Goal: Task Accomplishment & Management: Use online tool/utility

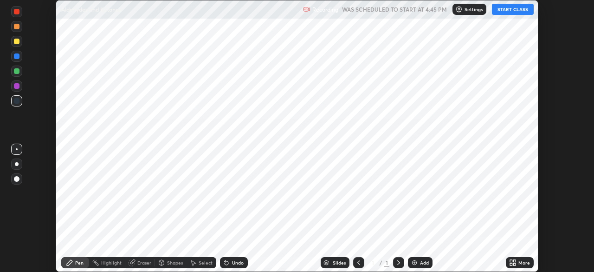
scroll to position [272, 594]
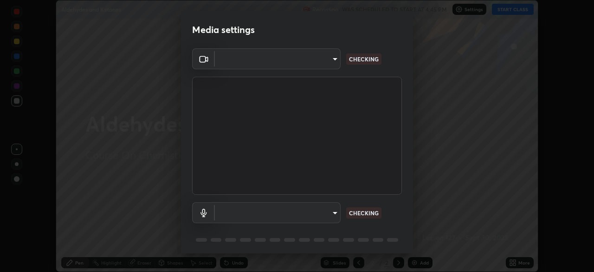
type input "718deecf834a2402e9859888758a2701a1d92989cf10273566d2a6ce3300f65d"
click at [314, 215] on body "Erase all Aldehydes and Ketones Recording WAS SCHEDULED TO START AT 4:45 PM Set…" at bounding box center [297, 136] width 594 height 272
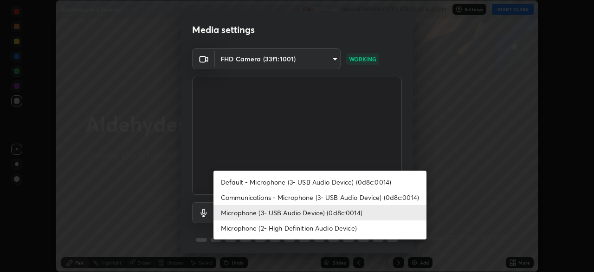
click at [292, 230] on li "Microphone (2- High Definition Audio Device)" at bounding box center [320, 227] width 213 height 15
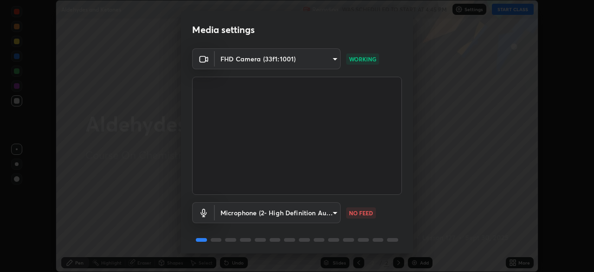
click at [292, 212] on body "Erase all Aldehydes and Ketones Recording WAS SCHEDULED TO START AT 4:45 PM Set…" at bounding box center [297, 136] width 594 height 272
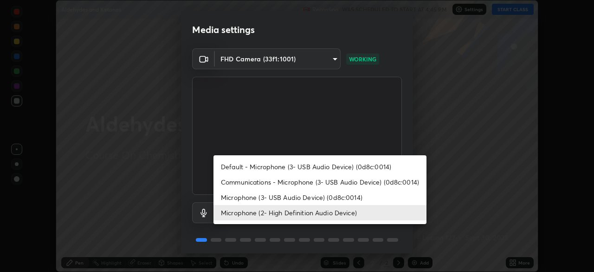
click at [285, 196] on li "Microphone (3- USB Audio Device) (0d8c:0014)" at bounding box center [320, 196] width 213 height 15
type input "a75359b4f40e144b74a4853d299cb10942348b3e6b3f88c79c501693e4cedbc6"
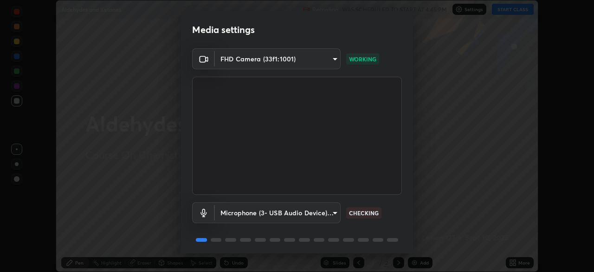
scroll to position [32, 0]
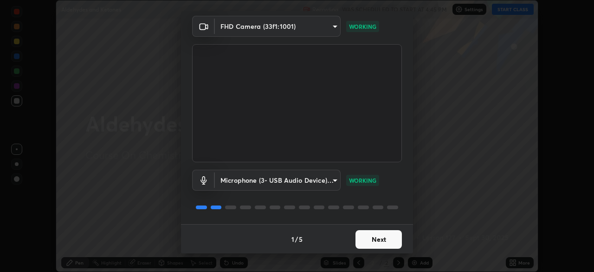
click at [366, 238] on button "Next" at bounding box center [379, 239] width 46 height 19
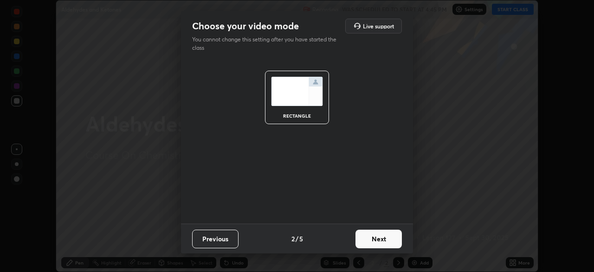
scroll to position [0, 0]
click at [369, 240] on button "Next" at bounding box center [379, 238] width 46 height 19
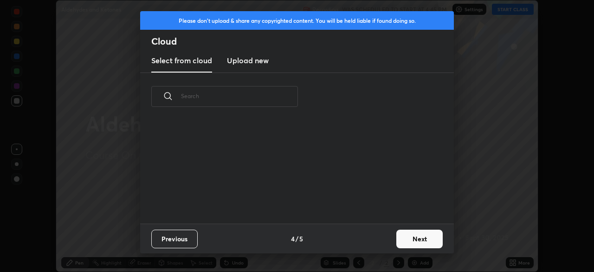
click at [410, 238] on button "Next" at bounding box center [419, 238] width 46 height 19
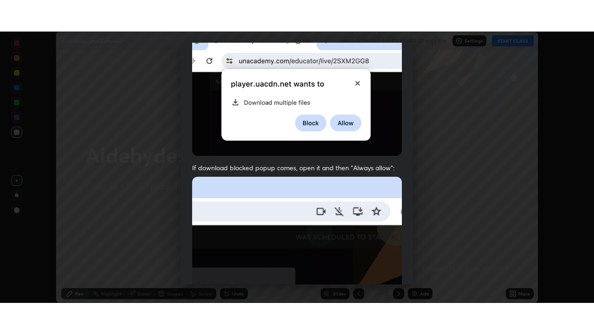
scroll to position [222, 0]
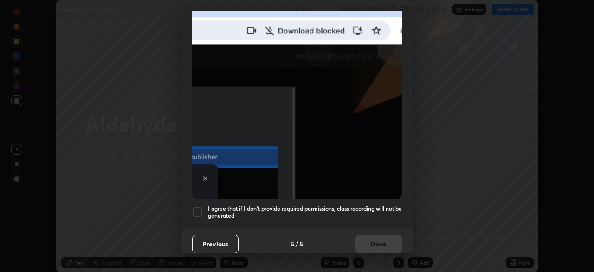
click at [200, 209] on div at bounding box center [197, 211] width 11 height 11
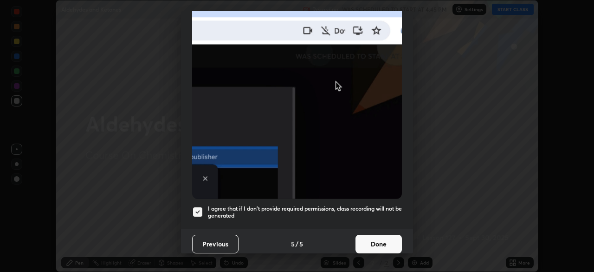
click at [365, 234] on button "Done" at bounding box center [379, 243] width 46 height 19
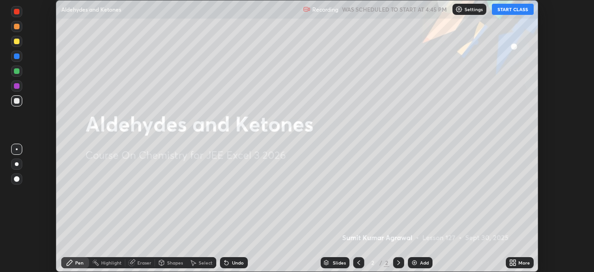
click at [507, 11] on button "START CLASS" at bounding box center [513, 9] width 42 height 11
click at [514, 264] on icon at bounding box center [514, 264] width 2 height 2
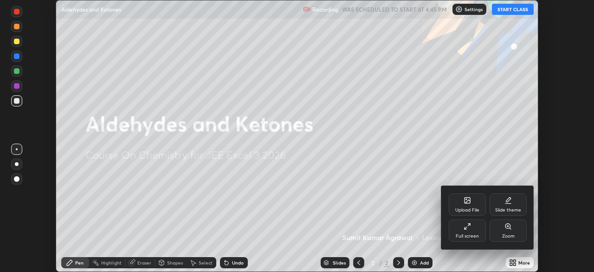
click at [465, 235] on div "Full screen" at bounding box center [467, 235] width 23 height 5
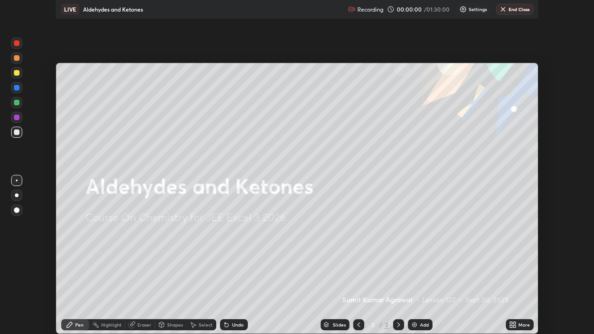
scroll to position [334, 594]
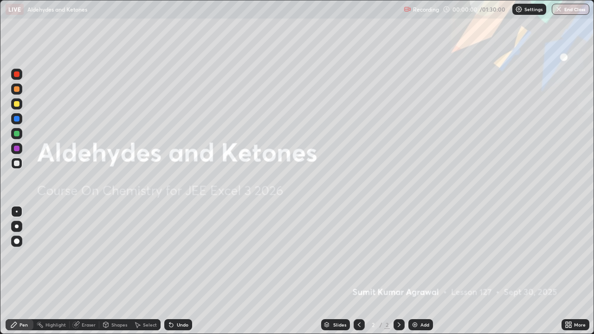
click at [422, 271] on div "Add" at bounding box center [421, 324] width 25 height 11
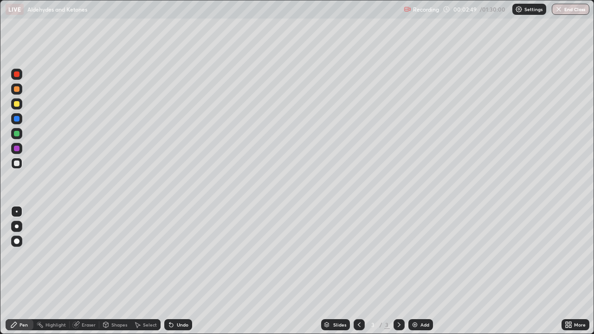
click at [84, 271] on div "Eraser" at bounding box center [89, 325] width 14 height 5
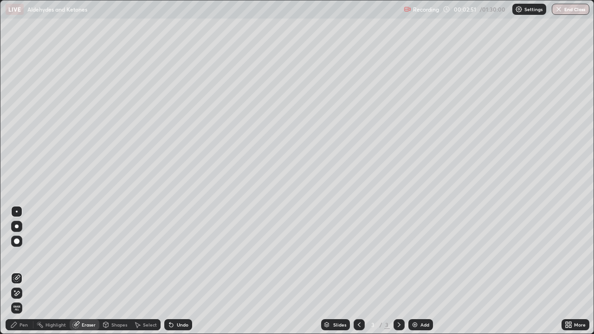
click at [22, 271] on div "Pen" at bounding box center [20, 324] width 28 height 11
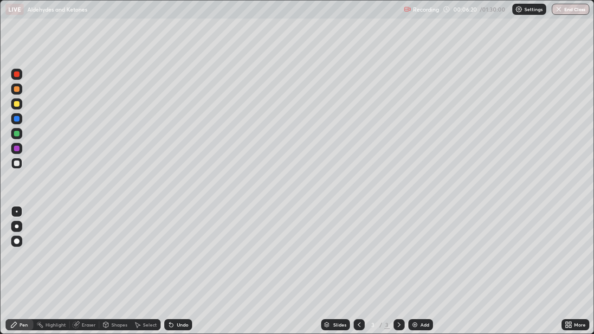
click at [185, 271] on div "Undo" at bounding box center [183, 325] width 12 height 5
click at [183, 271] on div "Undo" at bounding box center [183, 325] width 12 height 5
click at [183, 271] on div "Undo" at bounding box center [178, 324] width 28 height 11
click at [421, 271] on div "Add" at bounding box center [425, 325] width 9 height 5
click at [177, 271] on div "Undo" at bounding box center [183, 325] width 12 height 5
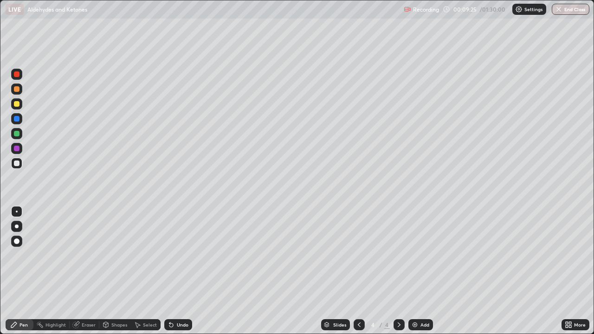
click at [178, 271] on div "Undo" at bounding box center [178, 324] width 28 height 11
click at [180, 271] on div "Undo" at bounding box center [178, 324] width 28 height 11
click at [183, 271] on div "Undo" at bounding box center [178, 324] width 28 height 11
click at [181, 271] on div "Undo" at bounding box center [183, 325] width 12 height 5
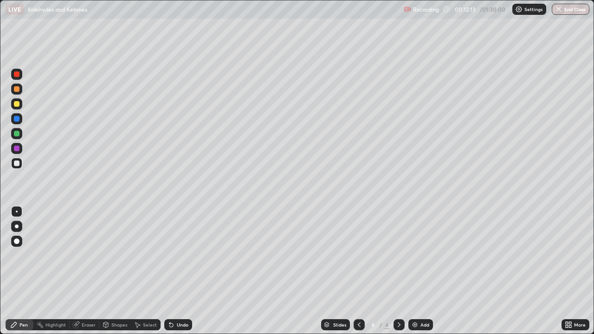
click at [180, 271] on div "Undo" at bounding box center [178, 324] width 28 height 11
click at [181, 271] on div "Undo" at bounding box center [178, 324] width 28 height 11
click at [182, 271] on div "Undo" at bounding box center [178, 324] width 28 height 11
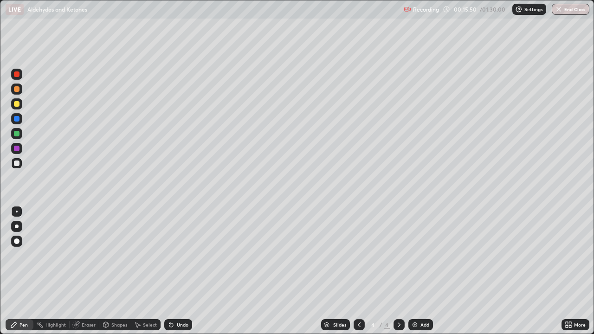
click at [422, 271] on div "Add" at bounding box center [425, 325] width 9 height 5
click at [185, 271] on div "Undo" at bounding box center [178, 324] width 28 height 11
click at [182, 271] on div "Undo" at bounding box center [178, 324] width 28 height 11
click at [179, 271] on div "Undo" at bounding box center [183, 325] width 12 height 5
click at [87, 271] on div "Eraser" at bounding box center [89, 325] width 14 height 5
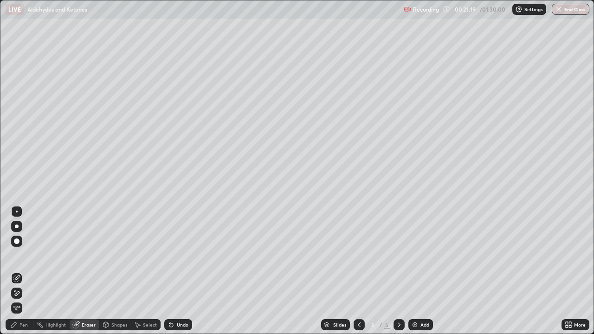
click at [26, 271] on div "Pen" at bounding box center [20, 324] width 28 height 11
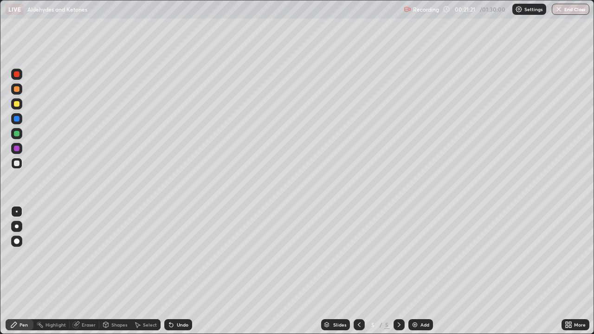
click at [94, 271] on div "Eraser" at bounding box center [89, 325] width 14 height 5
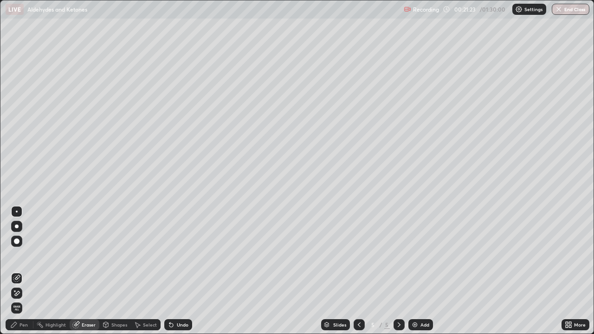
click at [19, 271] on div "Pen" at bounding box center [20, 324] width 28 height 11
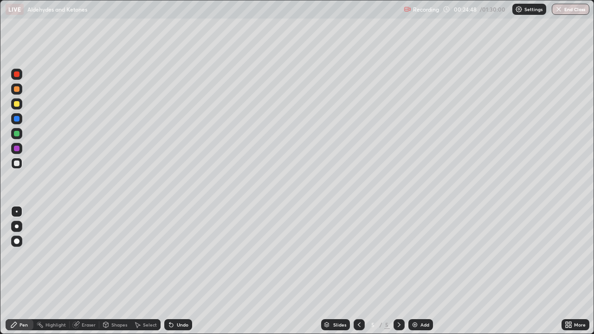
click at [421, 271] on div "Add" at bounding box center [425, 325] width 9 height 5
click at [357, 271] on icon at bounding box center [359, 324] width 7 height 7
click at [397, 271] on div at bounding box center [399, 324] width 11 height 11
click at [358, 271] on icon at bounding box center [359, 324] width 7 height 7
click at [398, 271] on icon at bounding box center [399, 324] width 7 height 7
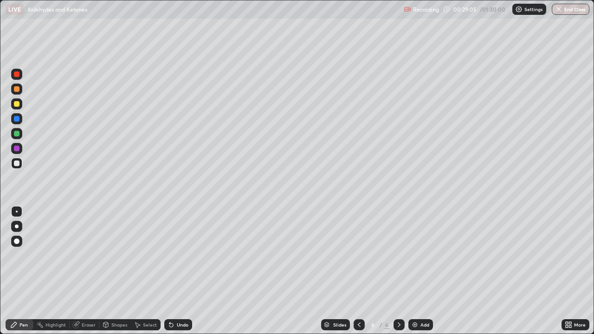
click at [180, 271] on div "Undo" at bounding box center [178, 324] width 28 height 11
click at [93, 271] on div "Eraser" at bounding box center [85, 324] width 30 height 11
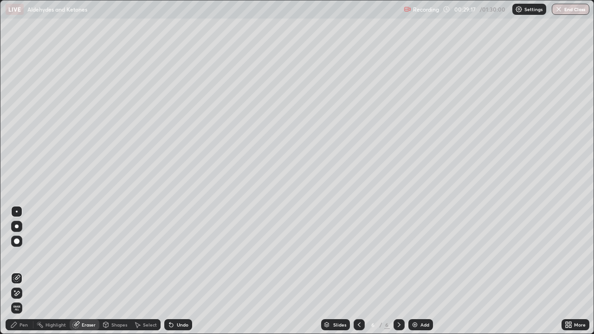
click at [31, 271] on div "Pen" at bounding box center [20, 324] width 28 height 11
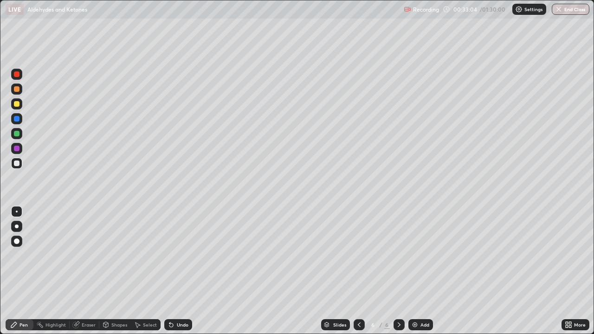
click at [185, 271] on div "Undo" at bounding box center [178, 324] width 28 height 11
click at [183, 271] on div "Undo" at bounding box center [178, 324] width 28 height 11
click at [186, 271] on div "Undo" at bounding box center [183, 325] width 12 height 5
click at [506, 271] on div "Slides 6 / 6 Add" at bounding box center [377, 325] width 370 height 19
click at [505, 271] on div "Slides 6 / 6 Add" at bounding box center [377, 325] width 370 height 19
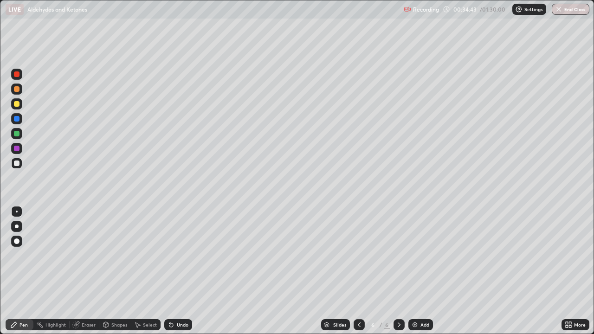
click at [507, 271] on div "Slides 6 / 6 Add" at bounding box center [377, 325] width 370 height 19
click at [182, 271] on div "Undo" at bounding box center [183, 325] width 12 height 5
click at [181, 271] on div "Undo" at bounding box center [178, 324] width 28 height 11
click at [183, 271] on div "Undo" at bounding box center [178, 324] width 28 height 11
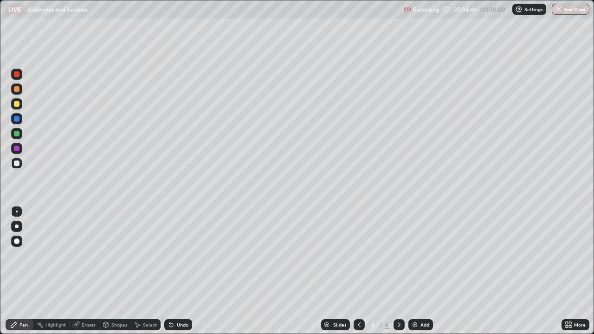
click at [182, 271] on div "Undo" at bounding box center [178, 324] width 28 height 11
click at [93, 271] on div "Eraser" at bounding box center [89, 325] width 14 height 5
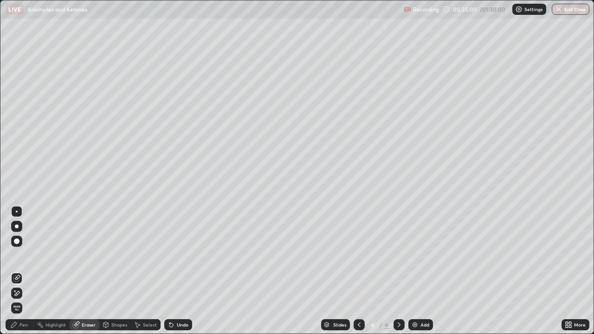
click at [21, 271] on div "Pen" at bounding box center [23, 325] width 8 height 5
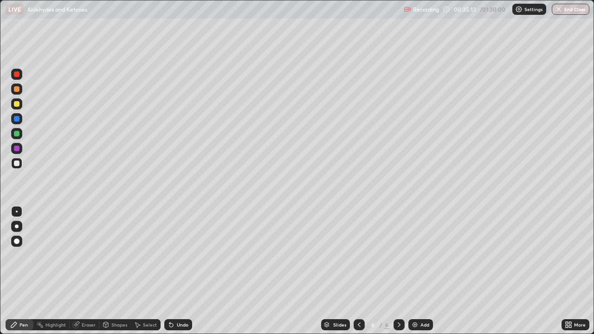
click at [507, 271] on div "Slides 6 / 6 Add" at bounding box center [377, 325] width 370 height 19
click at [417, 271] on img at bounding box center [414, 324] width 7 height 7
click at [85, 271] on div "Eraser" at bounding box center [89, 325] width 14 height 5
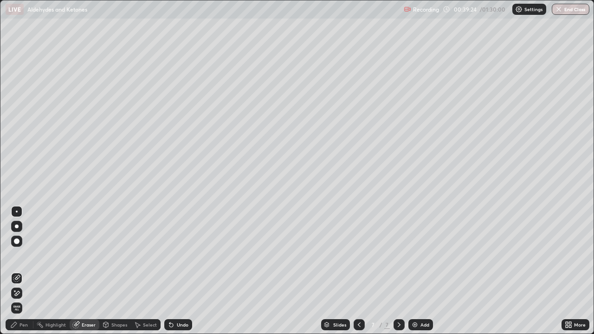
click at [25, 271] on div "Pen" at bounding box center [23, 325] width 8 height 5
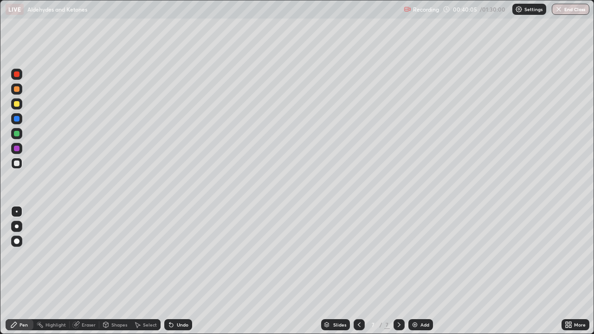
click at [179, 271] on div "Undo" at bounding box center [183, 325] width 12 height 5
click at [85, 271] on div "Eraser" at bounding box center [85, 324] width 30 height 11
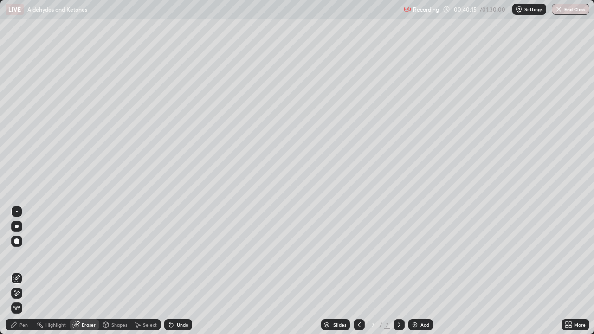
click at [23, 271] on div "Pen" at bounding box center [23, 325] width 8 height 5
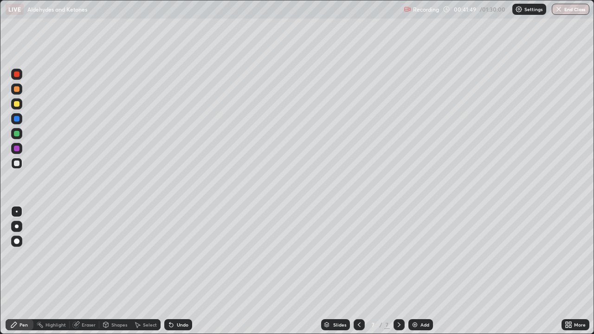
click at [412, 271] on div "Add" at bounding box center [421, 324] width 25 height 11
click at [358, 271] on icon at bounding box center [359, 324] width 7 height 7
click at [398, 271] on icon at bounding box center [399, 324] width 7 height 7
click at [179, 271] on div "Undo" at bounding box center [183, 325] width 12 height 5
click at [181, 271] on div "Undo" at bounding box center [183, 325] width 12 height 5
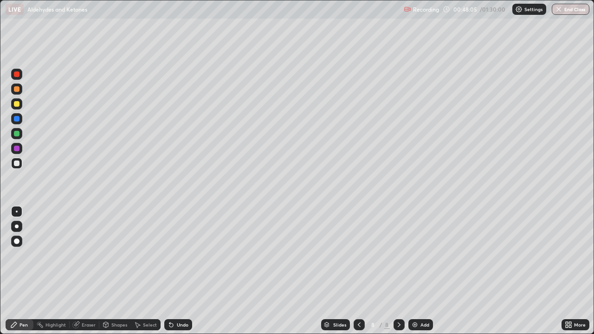
click at [184, 271] on div "Undo" at bounding box center [178, 324] width 28 height 11
click at [87, 271] on div "Eraser" at bounding box center [89, 325] width 14 height 5
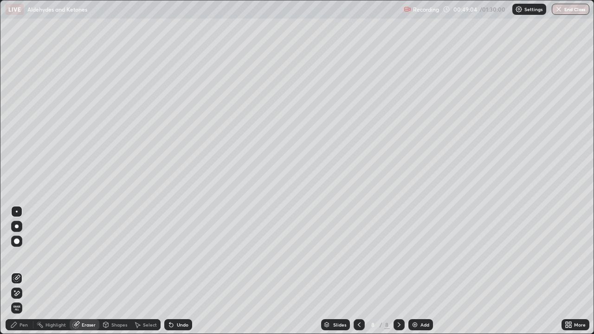
click at [21, 271] on div "Pen" at bounding box center [23, 325] width 8 height 5
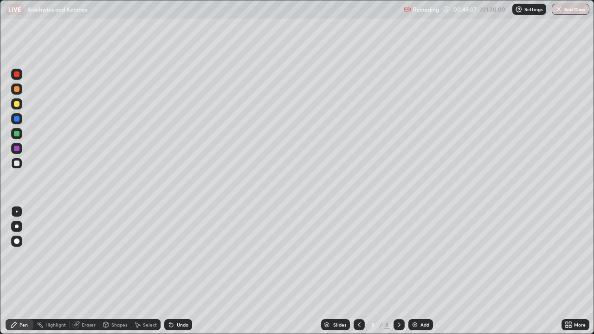
click at [177, 271] on div "Undo" at bounding box center [183, 325] width 12 height 5
click at [82, 271] on div "Eraser" at bounding box center [89, 325] width 14 height 5
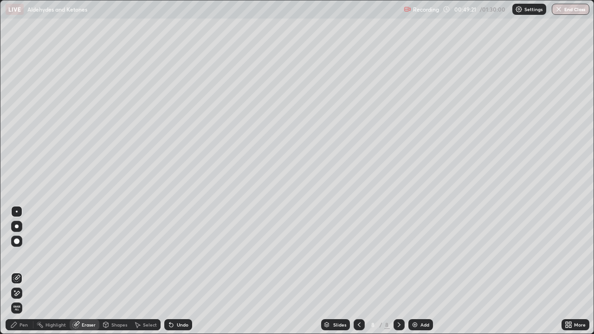
click at [19, 271] on div "Pen" at bounding box center [23, 325] width 8 height 5
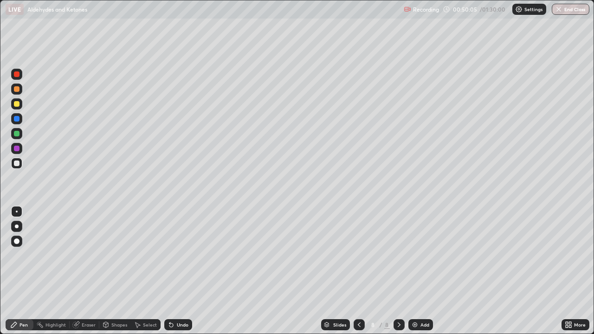
click at [182, 271] on div "Undo" at bounding box center [183, 325] width 12 height 5
click at [25, 271] on div "Erase all" at bounding box center [17, 167] width 22 height 297
click at [414, 271] on div "Add" at bounding box center [421, 324] width 25 height 11
click at [177, 271] on div "Undo" at bounding box center [183, 325] width 12 height 5
click at [177, 271] on div "Undo" at bounding box center [178, 324] width 28 height 11
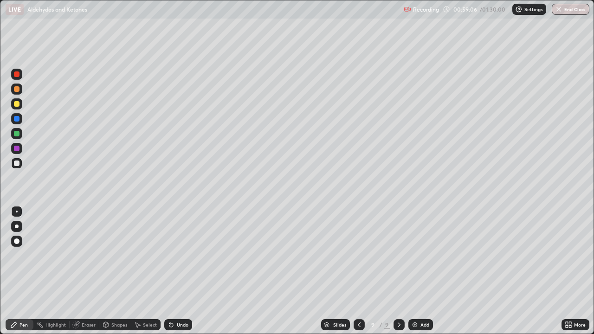
click at [169, 271] on icon at bounding box center [169, 323] width 1 height 1
click at [90, 271] on div "Eraser" at bounding box center [89, 325] width 14 height 5
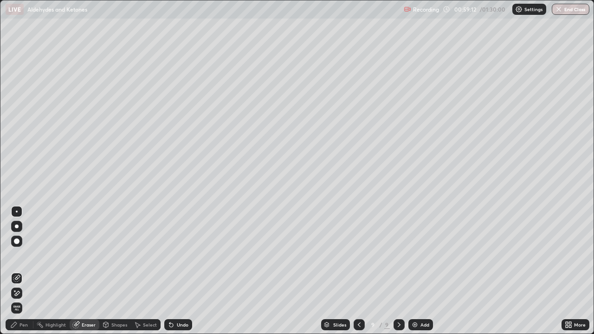
click at [22, 271] on div "Pen" at bounding box center [23, 325] width 8 height 5
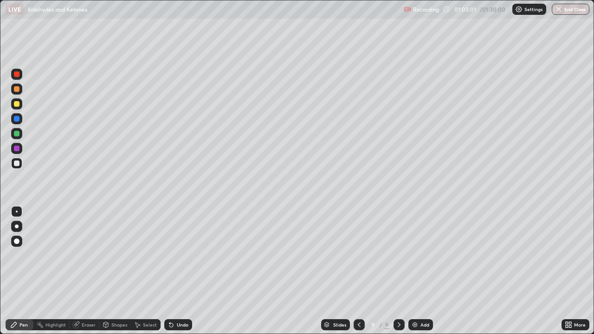
click at [358, 271] on icon at bounding box center [359, 324] width 7 height 7
click at [396, 271] on icon at bounding box center [399, 324] width 7 height 7
click at [419, 271] on div "Add" at bounding box center [421, 324] width 25 height 11
click at [169, 271] on icon at bounding box center [169, 323] width 1 height 1
click at [359, 271] on icon at bounding box center [358, 324] width 7 height 7
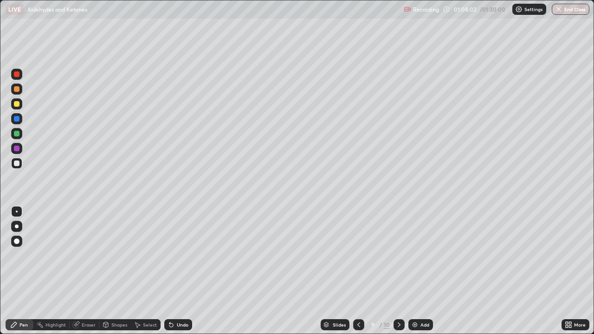
click at [398, 271] on icon at bounding box center [399, 324] width 7 height 7
click at [186, 271] on div "Undo" at bounding box center [178, 324] width 28 height 11
click at [91, 271] on div "Eraser" at bounding box center [89, 325] width 14 height 5
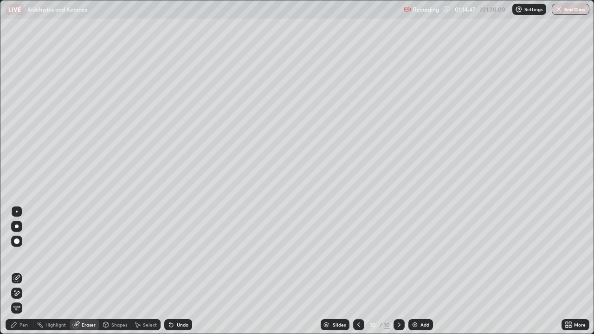
click at [22, 271] on div "Pen" at bounding box center [23, 325] width 8 height 5
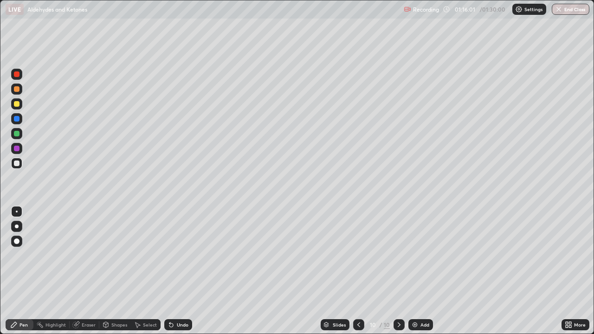
click at [415, 271] on div "Add" at bounding box center [421, 324] width 25 height 11
click at [357, 271] on icon at bounding box center [359, 324] width 7 height 7
click at [398, 271] on icon at bounding box center [399, 324] width 7 height 7
click at [174, 271] on div "Undo" at bounding box center [178, 324] width 28 height 11
click at [178, 271] on div "Undo" at bounding box center [183, 325] width 12 height 5
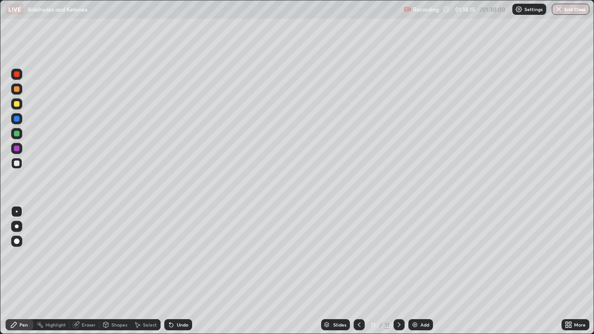
click at [177, 271] on div "Undo" at bounding box center [183, 325] width 12 height 5
click at [186, 271] on div "Undo" at bounding box center [183, 325] width 12 height 5
click at [184, 271] on div "Undo" at bounding box center [183, 325] width 12 height 5
click at [127, 271] on div "Shapes" at bounding box center [115, 324] width 32 height 11
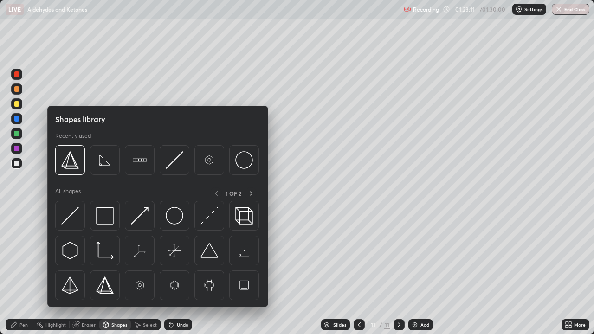
click at [25, 271] on div "Pen" at bounding box center [20, 324] width 28 height 11
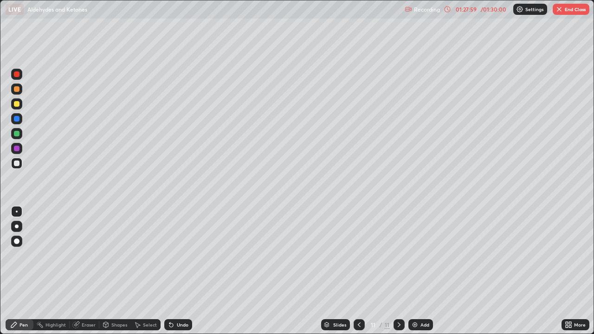
click at [574, 13] on button "End Class" at bounding box center [571, 9] width 37 height 11
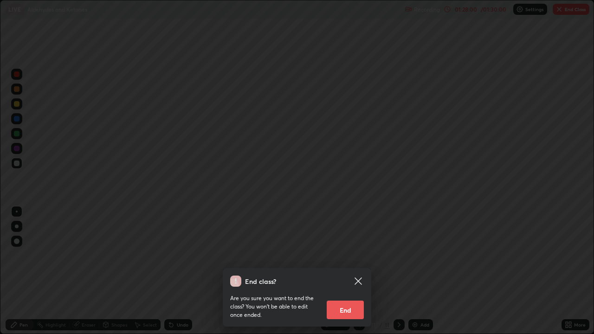
click at [341, 271] on button "End" at bounding box center [345, 310] width 37 height 19
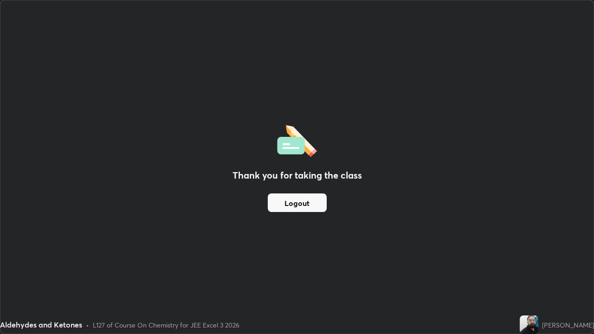
click at [286, 201] on button "Logout" at bounding box center [297, 203] width 59 height 19
